Goal: Information Seeking & Learning: Learn about a topic

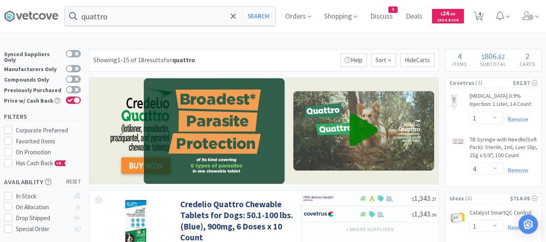
select select "1"
select select "4"
select select "1"
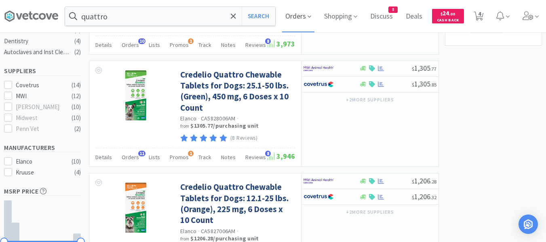
click at [301, 16] on span "Orders" at bounding box center [298, 16] width 32 height 32
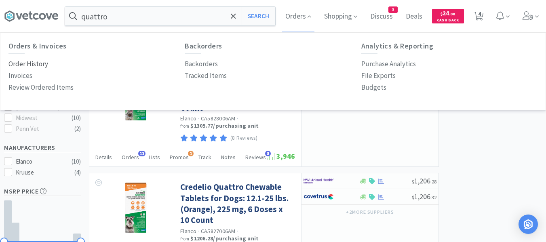
click at [40, 64] on p "Order History" at bounding box center [28, 64] width 40 height 11
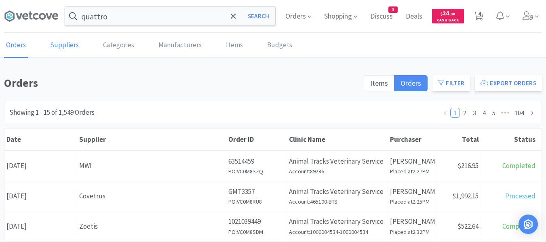
click at [59, 47] on link "Suppliers" at bounding box center [64, 45] width 33 height 25
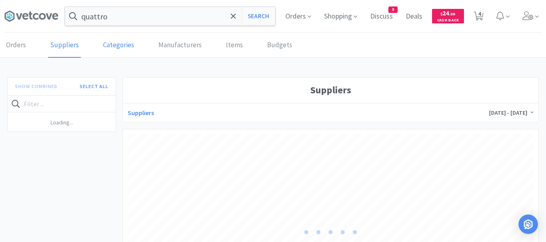
scroll to position [203, 406]
click at [107, 136] on icon at bounding box center [106, 138] width 4 height 6
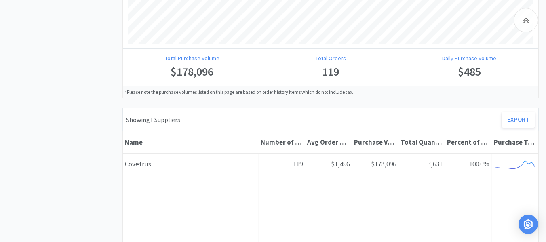
scroll to position [364, 0]
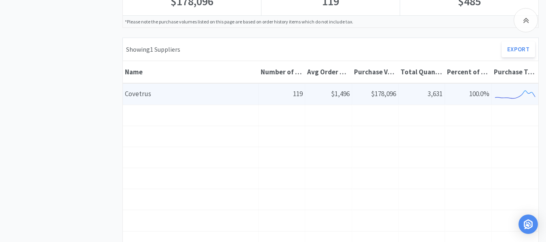
click at [371, 95] on span "$178,096" at bounding box center [383, 93] width 25 height 9
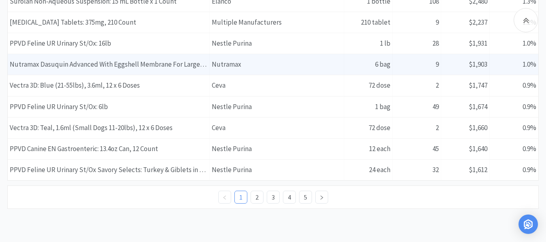
scroll to position [768, 0]
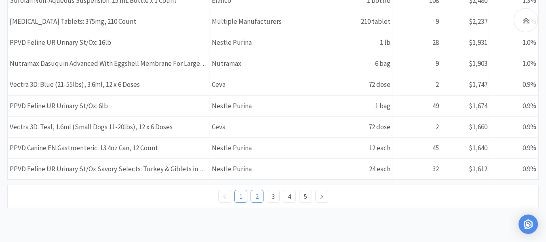
click at [258, 199] on link "2" at bounding box center [257, 197] width 12 height 12
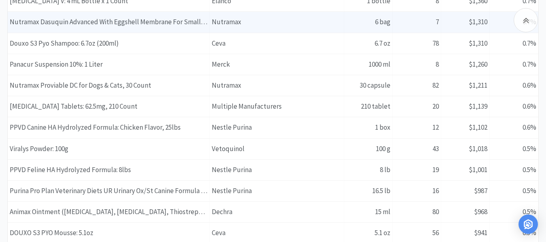
scroll to position [647, 0]
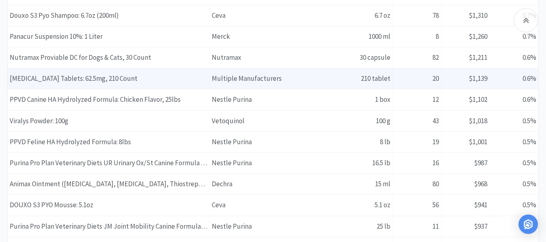
click at [84, 78] on div "Item Name [MEDICAL_DATA] Tablets: 62.5mg, 210 Count" at bounding box center [109, 78] width 202 height 21
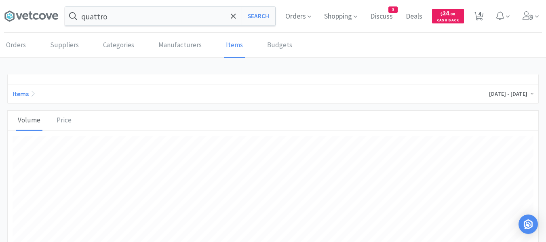
scroll to position [260, 521]
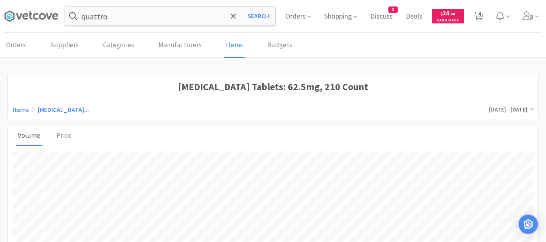
drag, startPoint x: 131, startPoint y: 89, endPoint x: 366, endPoint y: 94, distance: 235.5
click at [366, 94] on h1 "[MEDICAL_DATA] Tablets: 62.5mg, 210 Count" at bounding box center [273, 86] width 521 height 15
copy h1 "[MEDICAL_DATA] Tablets: 62.5mg"
click at [187, 24] on input "quattro" at bounding box center [170, 16] width 210 height 19
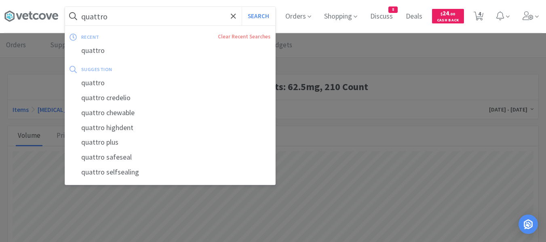
paste input "[MEDICAL_DATA] Tablets: 62.5mg"
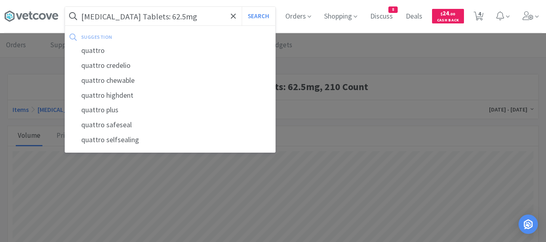
scroll to position [0, 38]
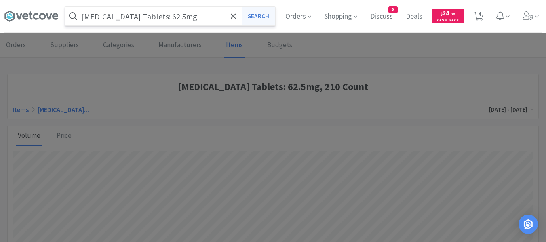
type input "[MEDICAL_DATA] Tablets: 62.5mg"
click at [254, 15] on button "Search" at bounding box center [259, 16] width 34 height 19
select select "1"
select select "4"
select select "1"
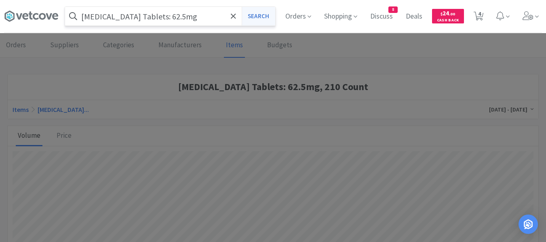
select select "1"
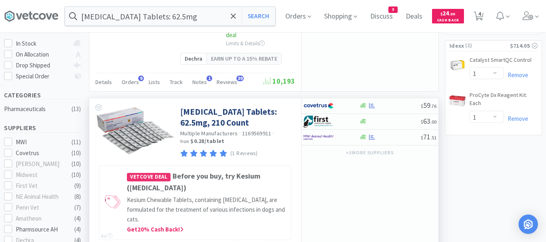
scroll to position [162, 0]
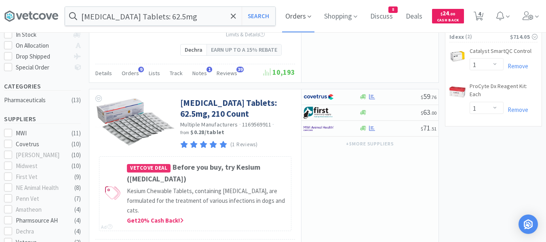
click at [305, 19] on span "Orders" at bounding box center [298, 16] width 32 height 32
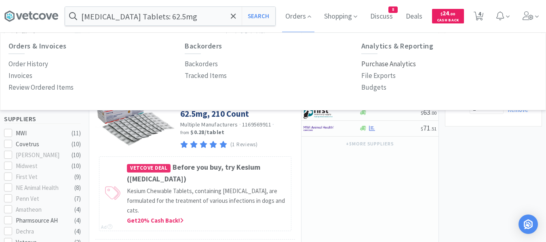
click at [404, 66] on p "Purchase Analytics" at bounding box center [389, 64] width 55 height 11
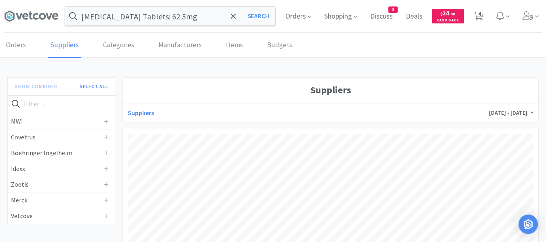
scroll to position [203, 406]
click at [105, 138] on icon at bounding box center [106, 138] width 4 height 6
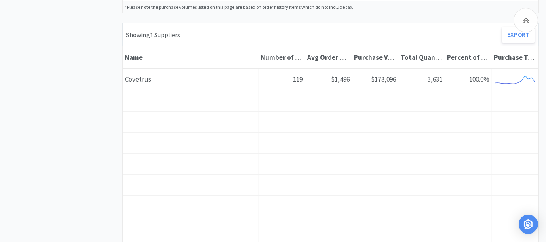
scroll to position [404, 0]
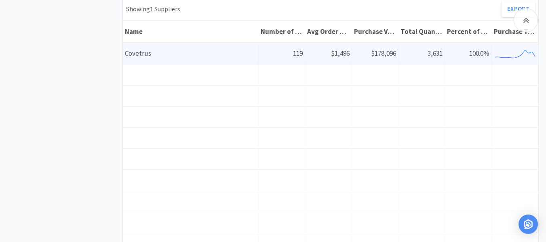
click at [185, 53] on div "Name Covetrus" at bounding box center [191, 53] width 136 height 21
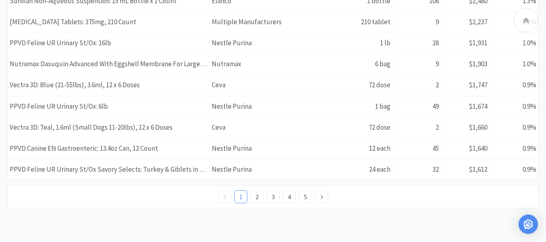
scroll to position [768, 0]
click at [274, 199] on link "3" at bounding box center [273, 197] width 12 height 12
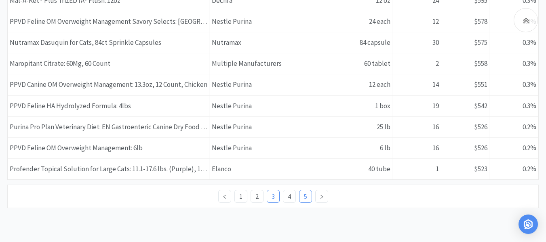
click at [301, 197] on link "5" at bounding box center [306, 197] width 12 height 12
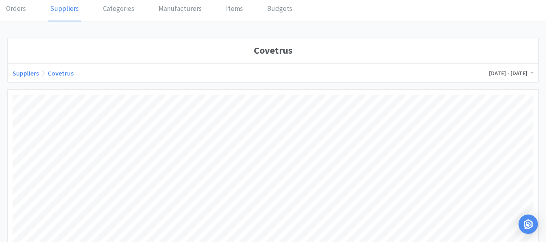
scroll to position [0, 0]
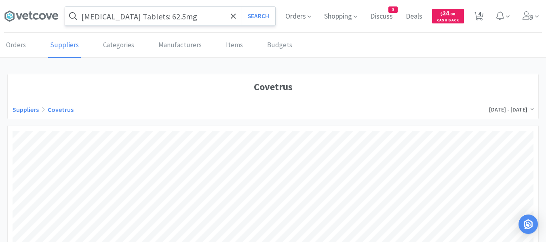
click at [142, 16] on input "[MEDICAL_DATA] Tablets: 62.5mg" at bounding box center [170, 16] width 210 height 19
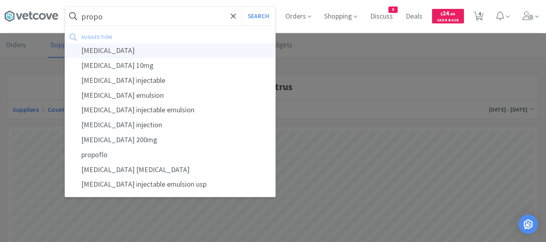
click at [99, 49] on div "[MEDICAL_DATA]" at bounding box center [170, 50] width 210 height 15
type input "[MEDICAL_DATA]"
select select "1"
select select "4"
select select "1"
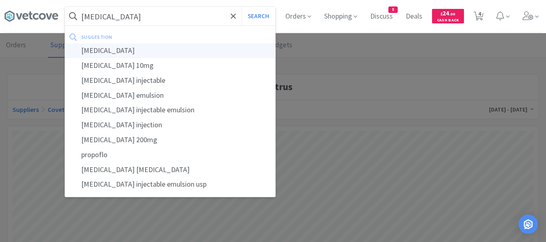
select select "1"
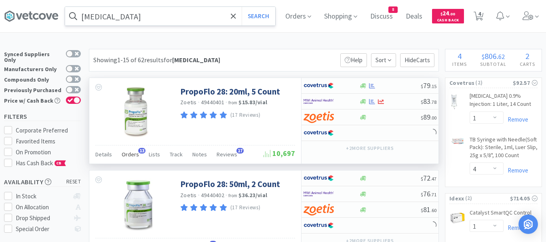
click at [129, 158] on span "Orders" at bounding box center [130, 154] width 17 height 7
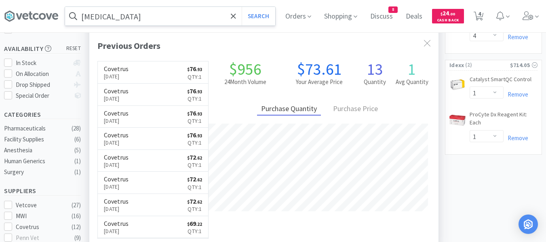
scroll to position [81, 0]
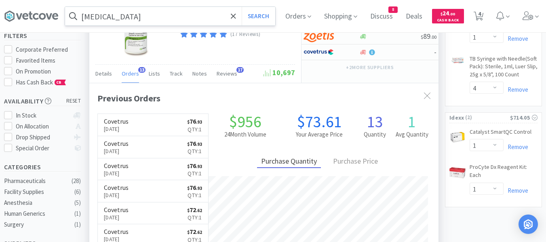
click at [123, 72] on span "Orders" at bounding box center [130, 73] width 17 height 7
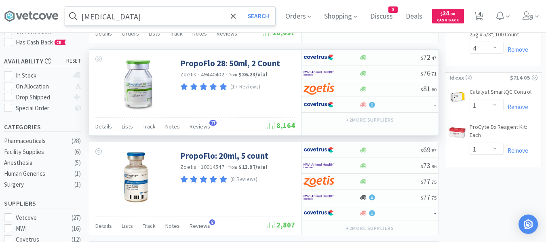
scroll to position [121, 0]
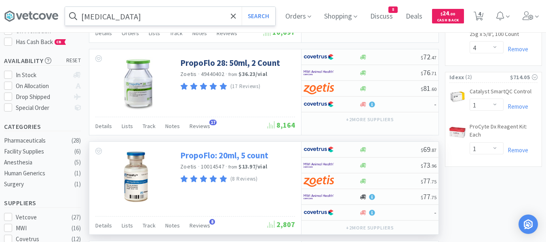
click at [231, 156] on link "PropoFlo: 20ml, 5 count" at bounding box center [224, 155] width 88 height 11
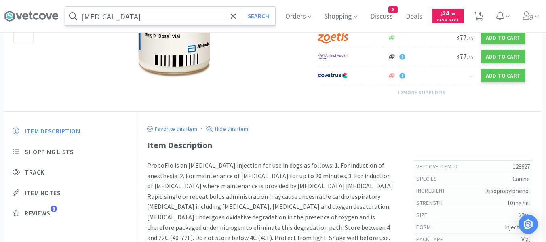
scroll to position [217, 0]
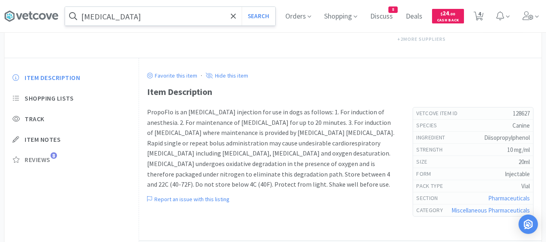
click at [42, 159] on span "Reviews" at bounding box center [38, 160] width 26 height 8
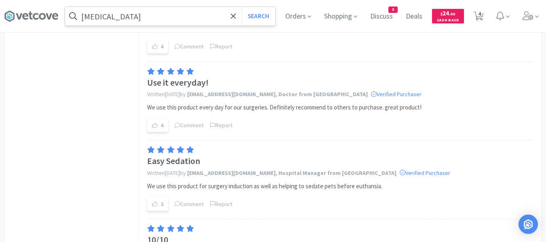
scroll to position [783, 0]
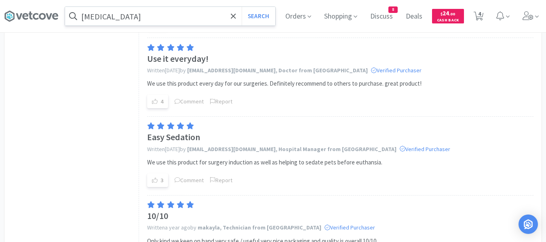
click at [187, 23] on input "[MEDICAL_DATA]" at bounding box center [170, 16] width 210 height 19
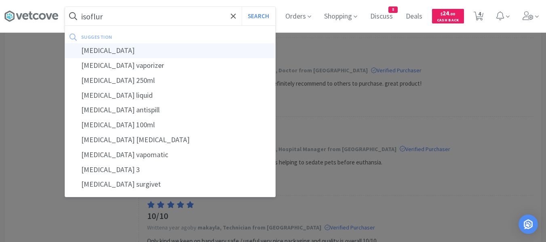
click at [104, 53] on div "[MEDICAL_DATA]" at bounding box center [170, 50] width 210 height 15
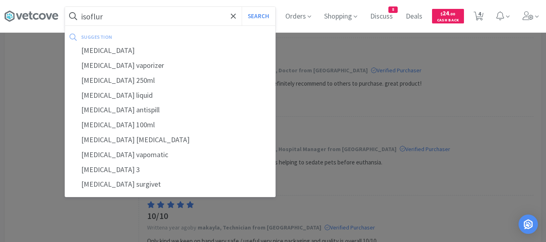
type input "[MEDICAL_DATA]"
select select "1"
select select "4"
select select "1"
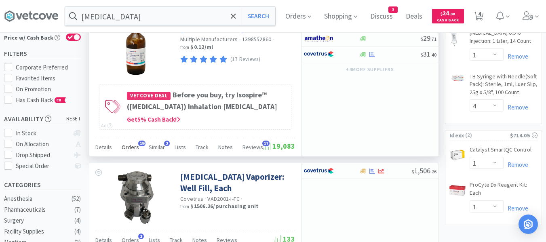
scroll to position [81, 0]
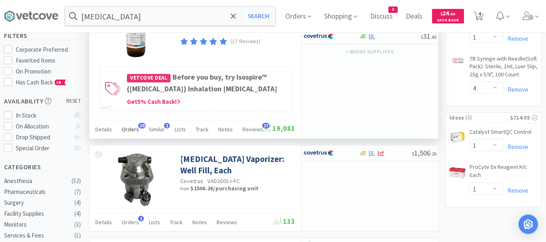
click at [130, 129] on span "Orders" at bounding box center [130, 129] width 17 height 7
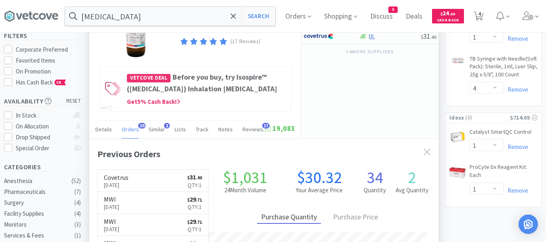
scroll to position [217, 349]
